Goal: Ask a question

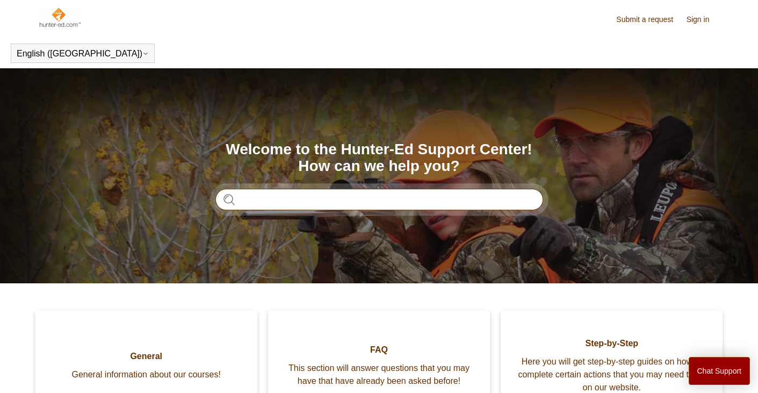
click at [265, 197] on input "Search" at bounding box center [379, 199] width 328 height 21
type input "******"
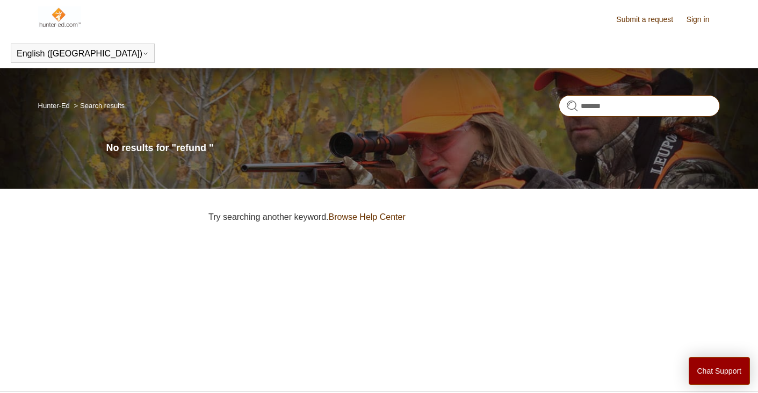
click at [592, 105] on input "******" at bounding box center [639, 105] width 161 height 21
click at [50, 108] on link "Hunter-Ed" at bounding box center [54, 106] width 32 height 8
